Goal: Navigation & Orientation: Find specific page/section

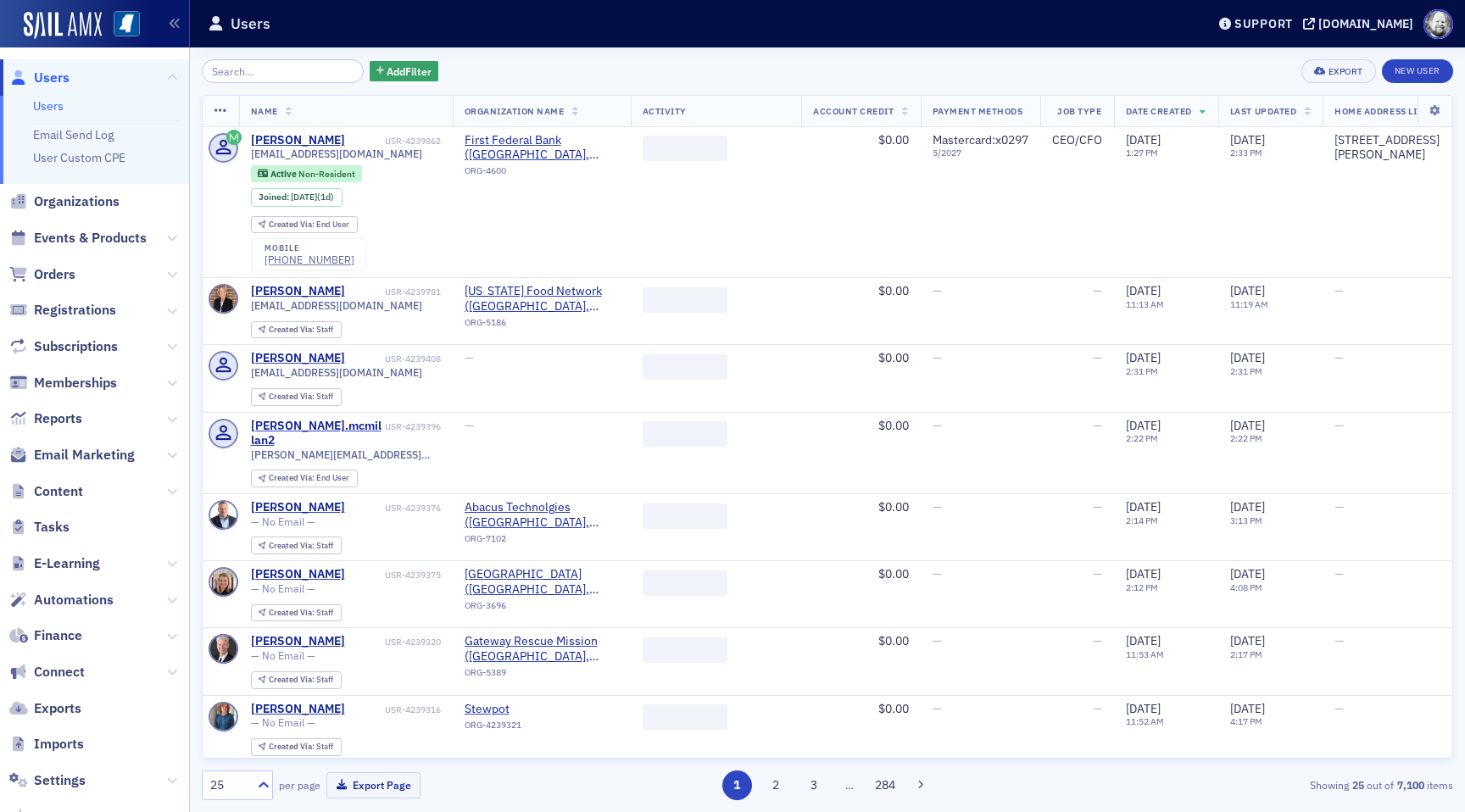
scroll to position [94, 0]
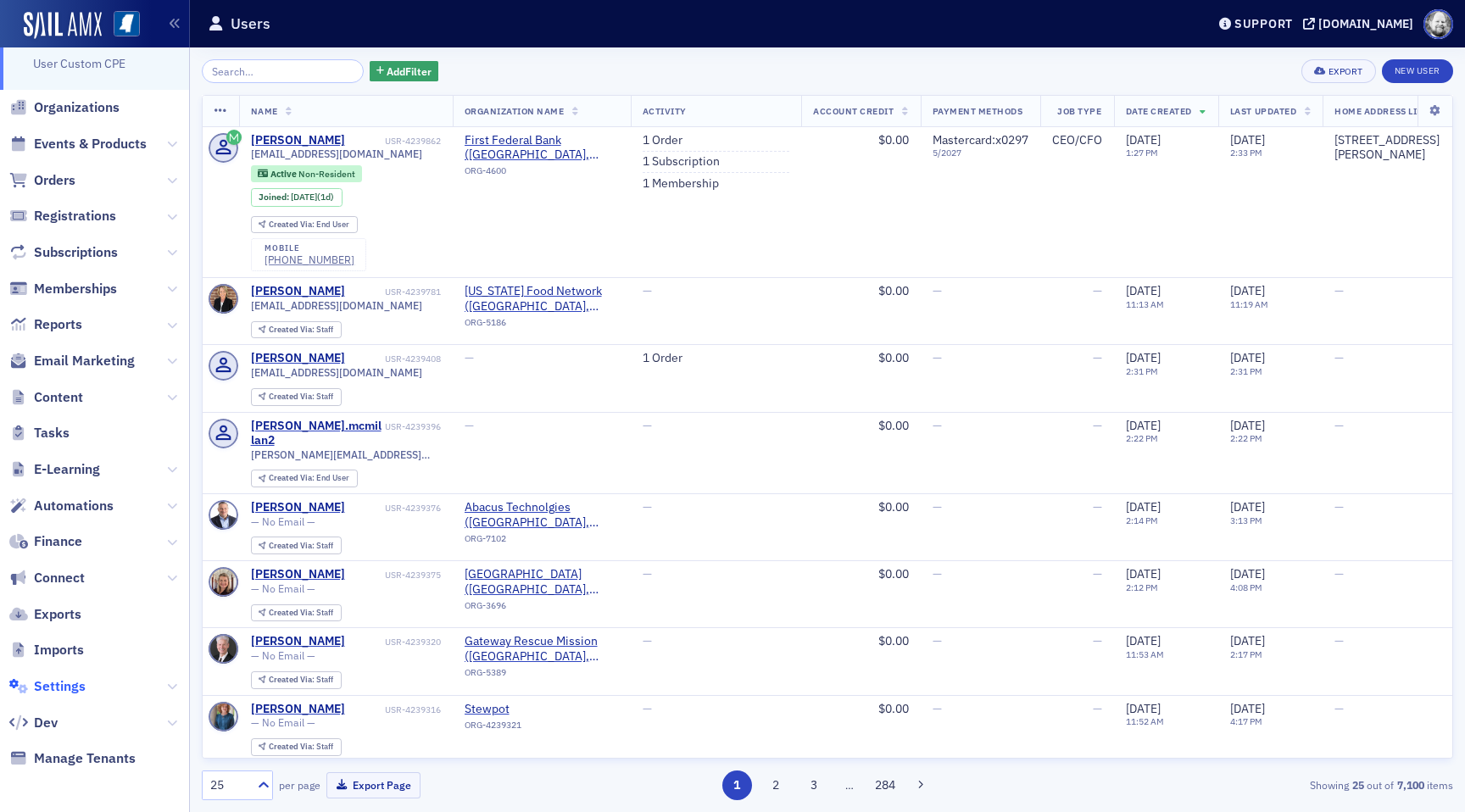
click at [62, 684] on span "Settings" at bounding box center [59, 685] width 52 height 18
select select "US"
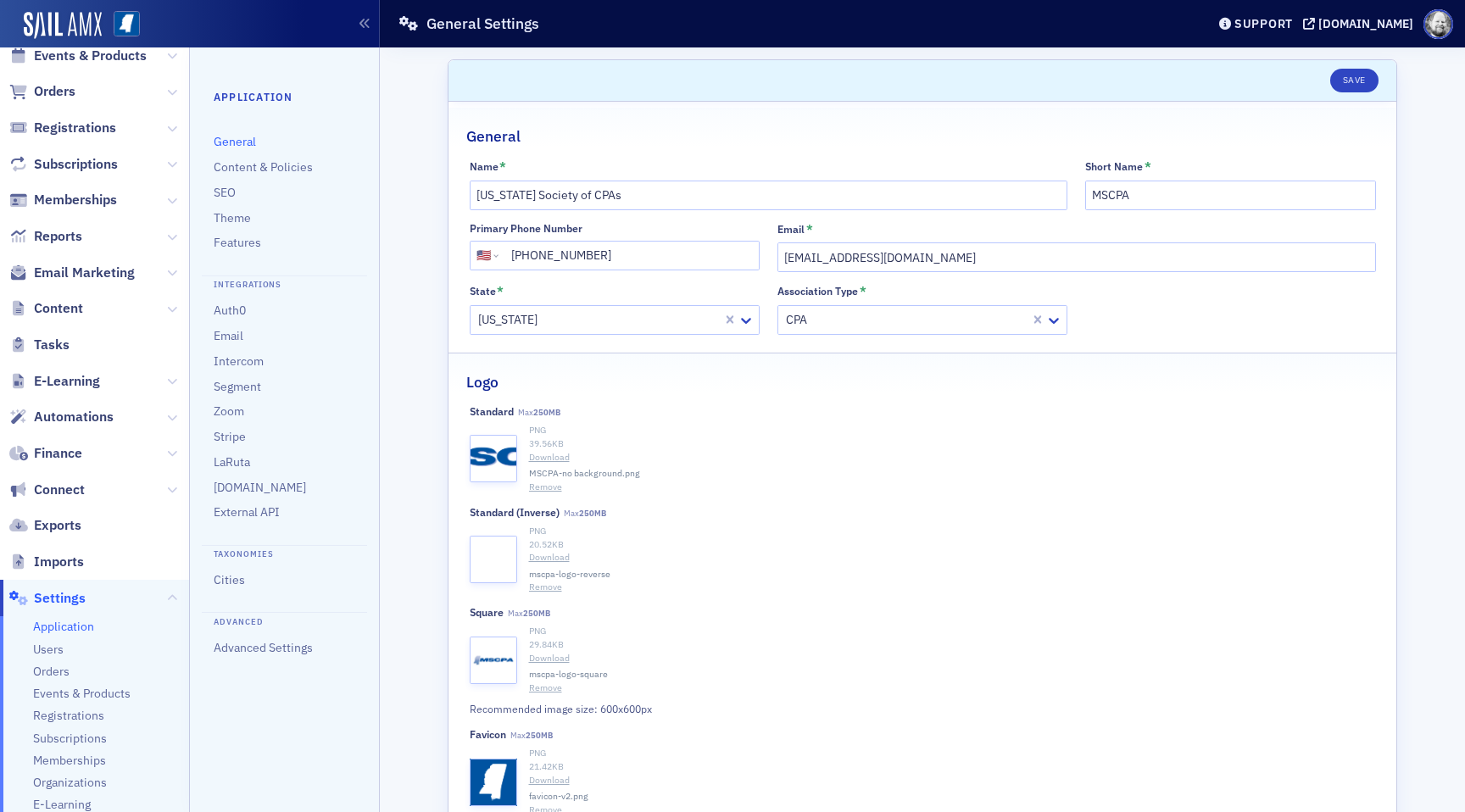
click at [62, 685] on span "Events & Products" at bounding box center [82, 693] width 97 height 17
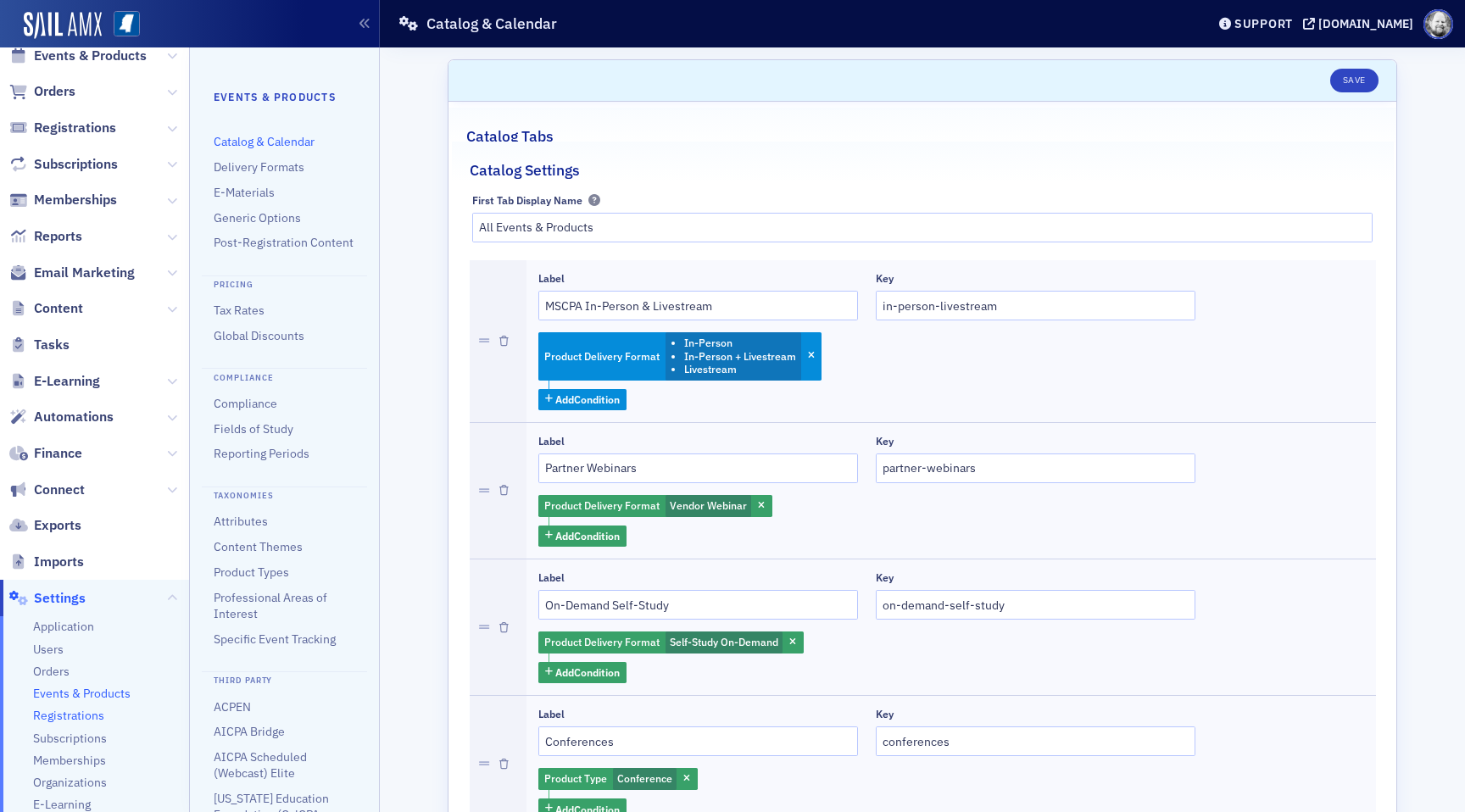
click at [67, 720] on span "Registrations" at bounding box center [68, 716] width 71 height 17
